Goal: Navigation & Orientation: Find specific page/section

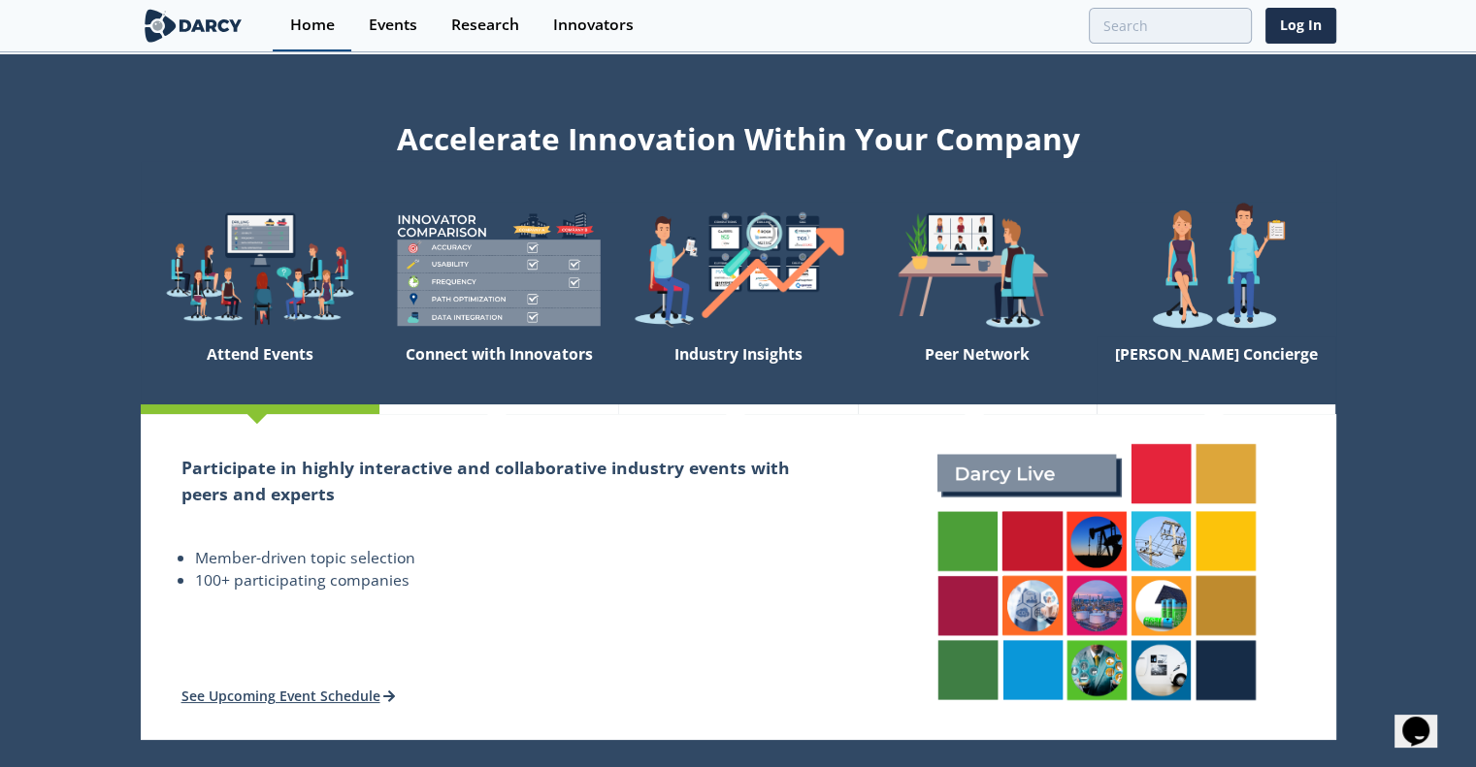
click at [308, 31] on div "Home" at bounding box center [312, 25] width 45 height 16
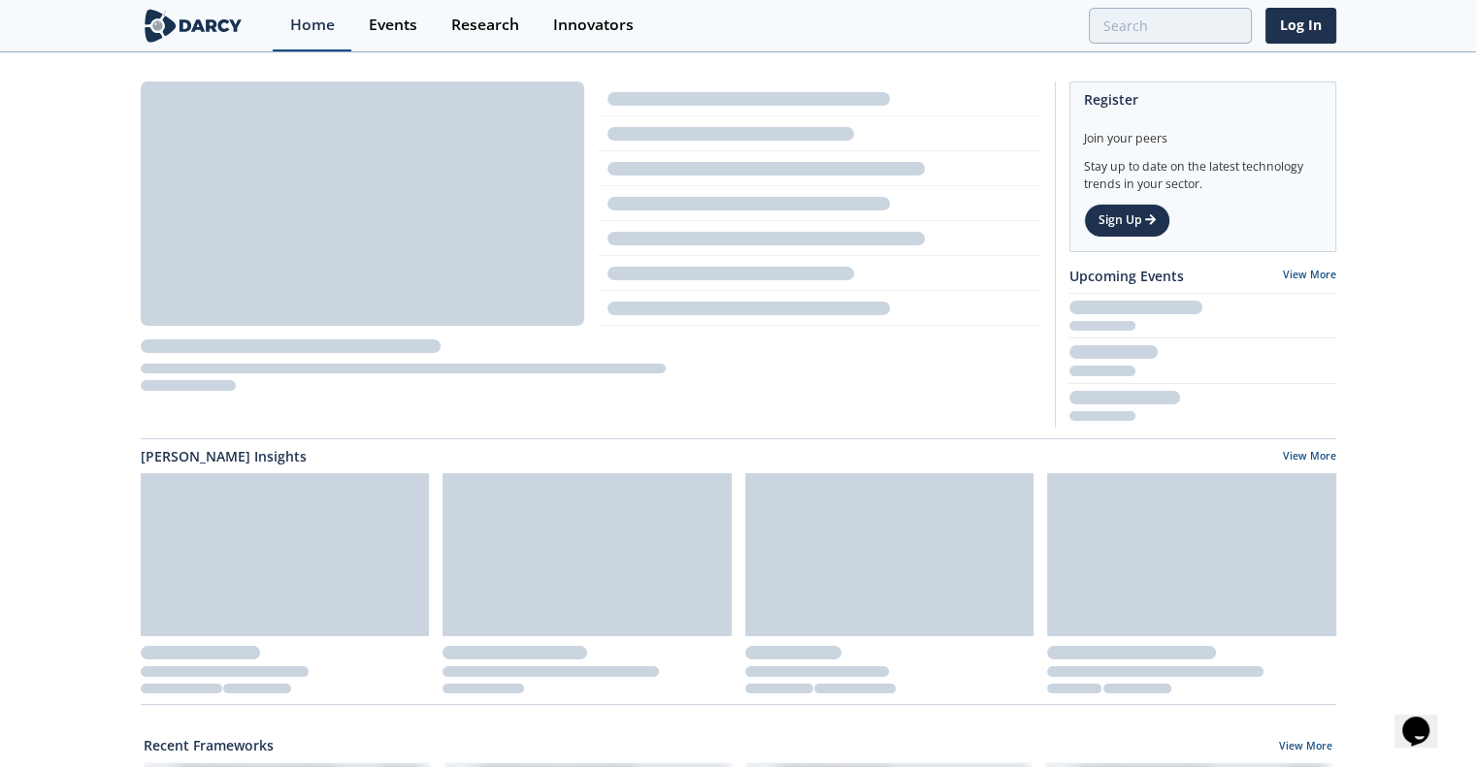
click at [308, 31] on div "Home" at bounding box center [312, 25] width 45 height 16
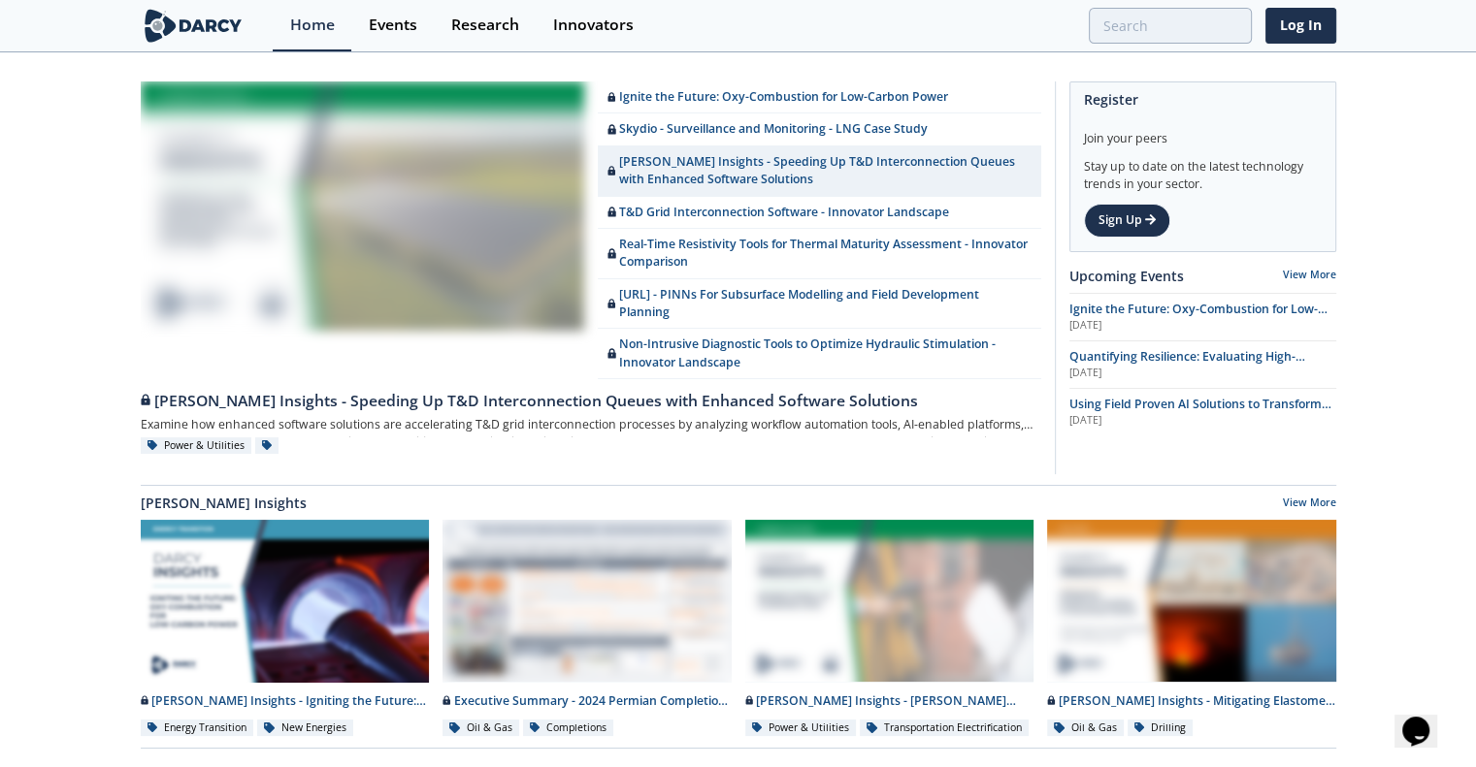
click at [186, 28] on img at bounding box center [194, 26] width 106 height 34
